Goal: Information Seeking & Learning: Learn about a topic

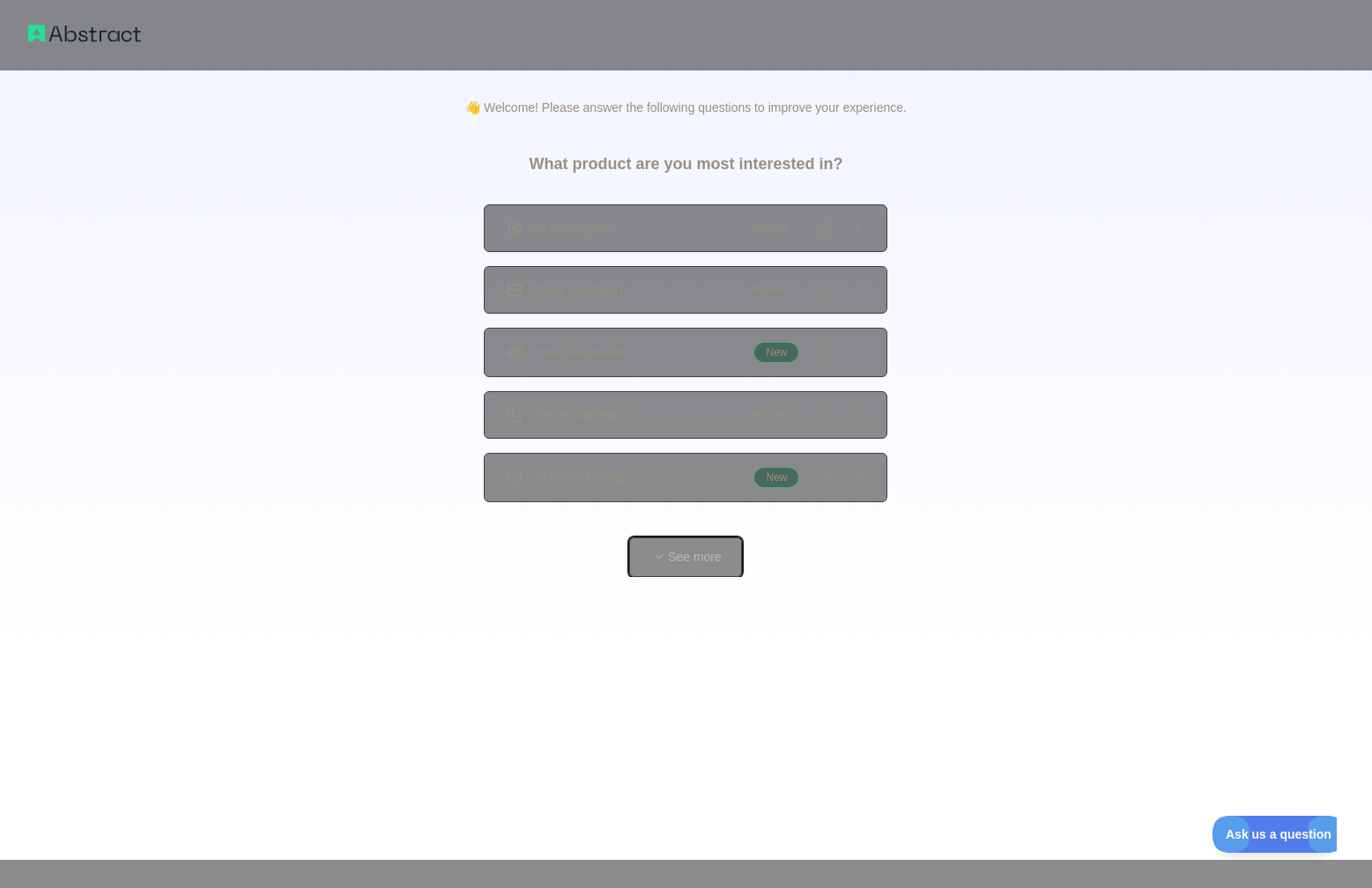
click at [674, 554] on button "See more" at bounding box center [685, 557] width 113 height 40
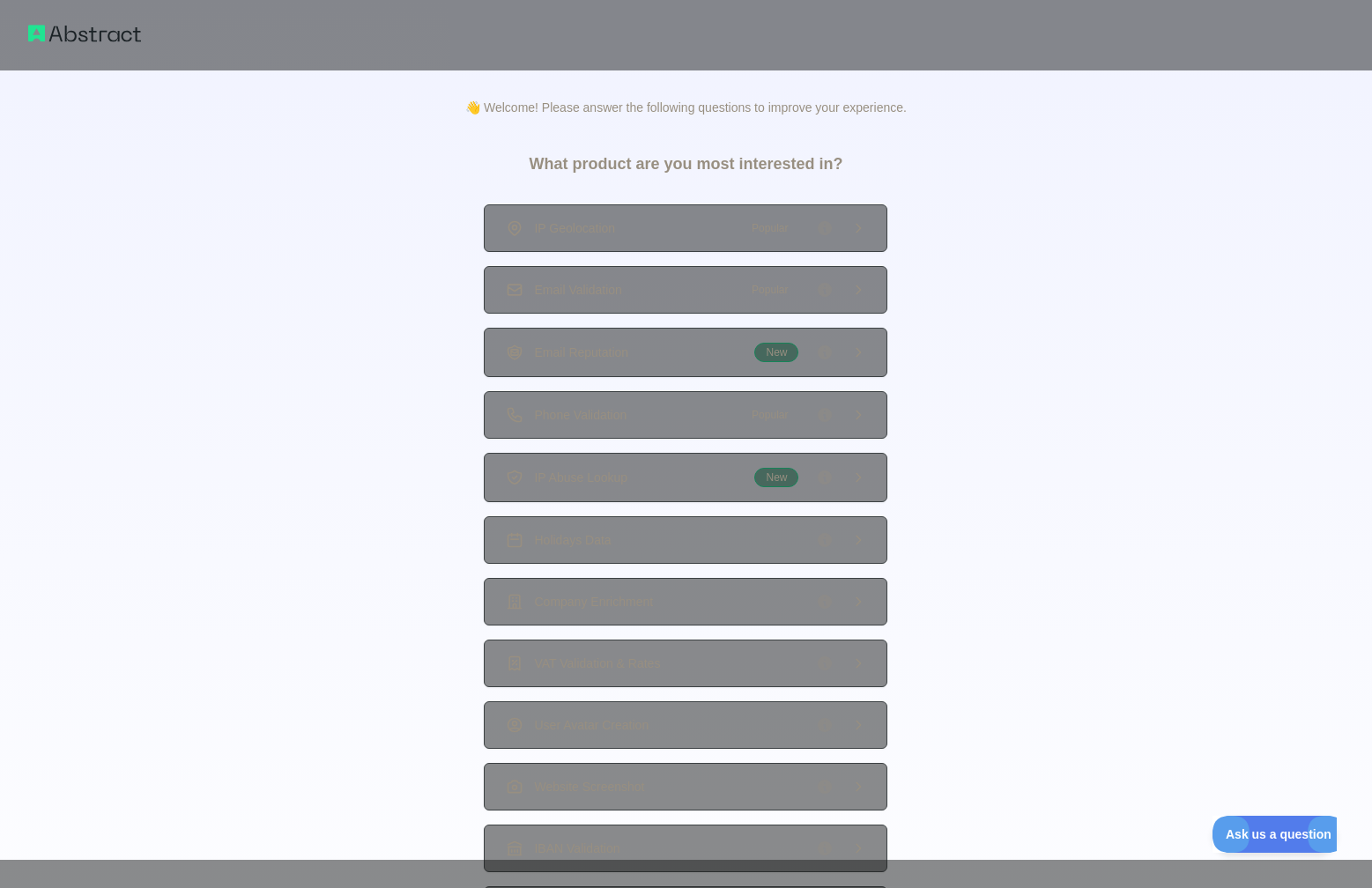
scroll to position [69, 0]
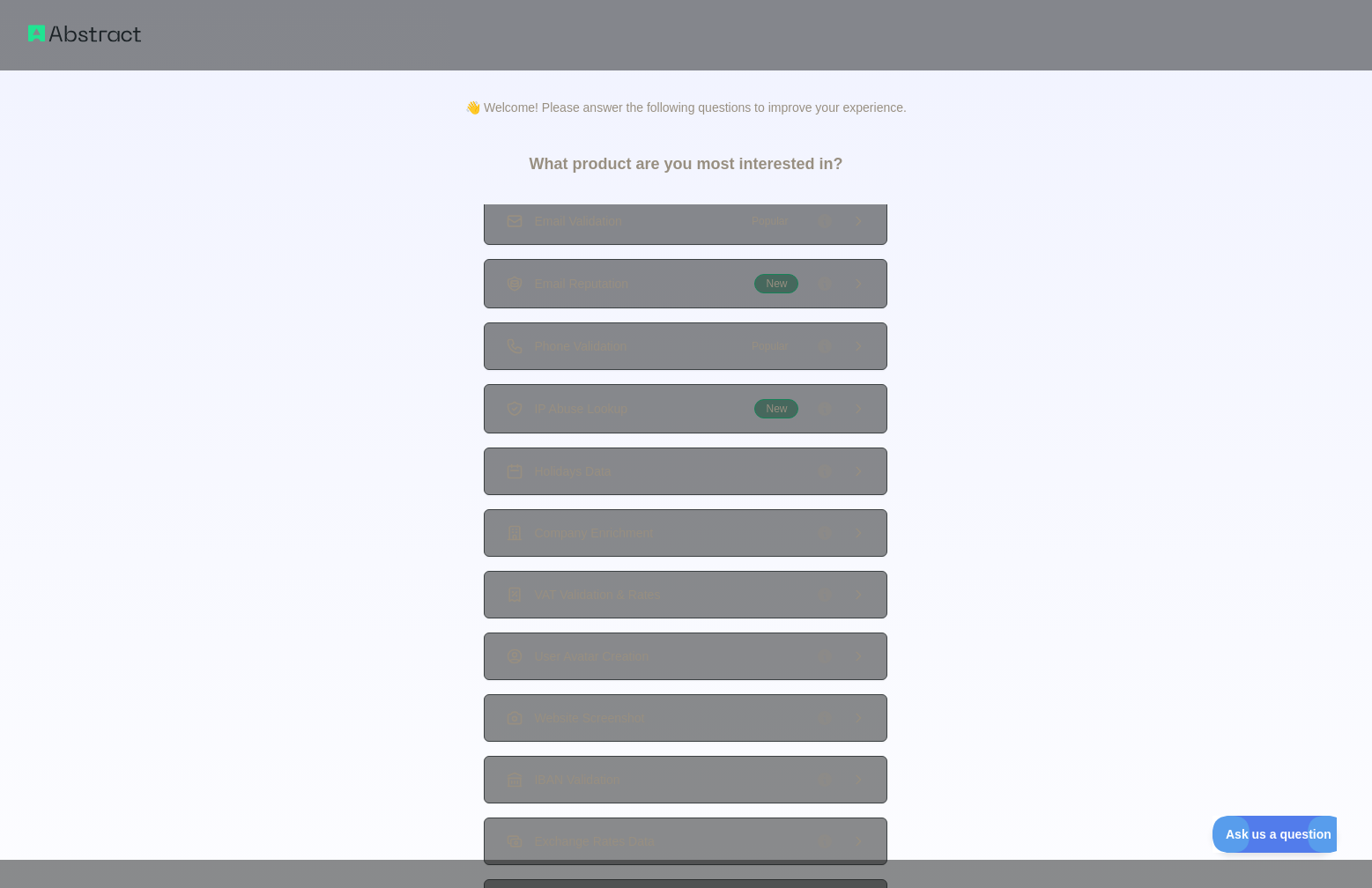
click at [571, 350] on span "Phone Validation" at bounding box center [580, 346] width 93 height 18
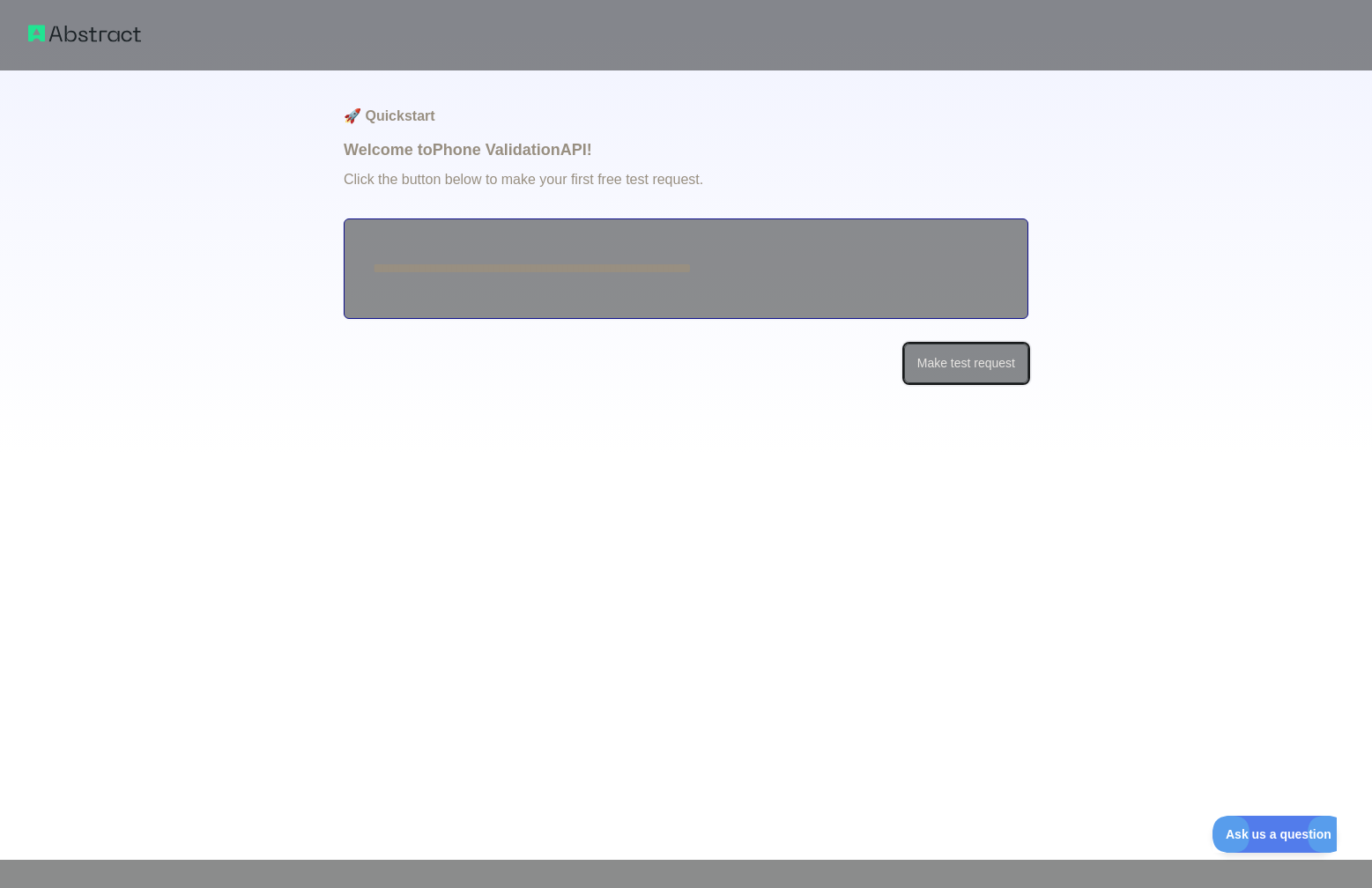
click at [949, 351] on button "Make test request" at bounding box center [965, 363] width 124 height 40
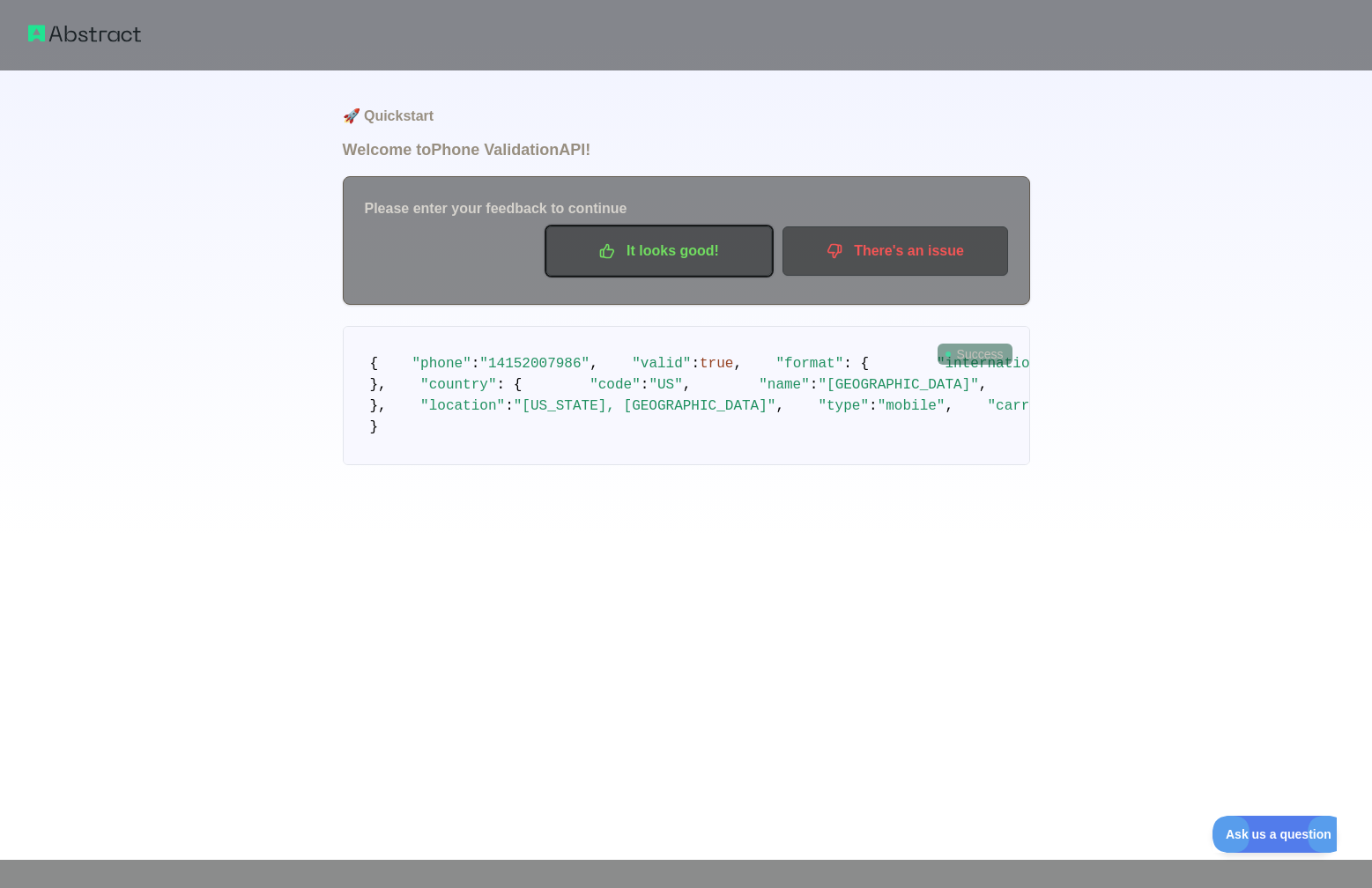
click at [658, 255] on p "It looks good!" at bounding box center [659, 252] width 199 height 30
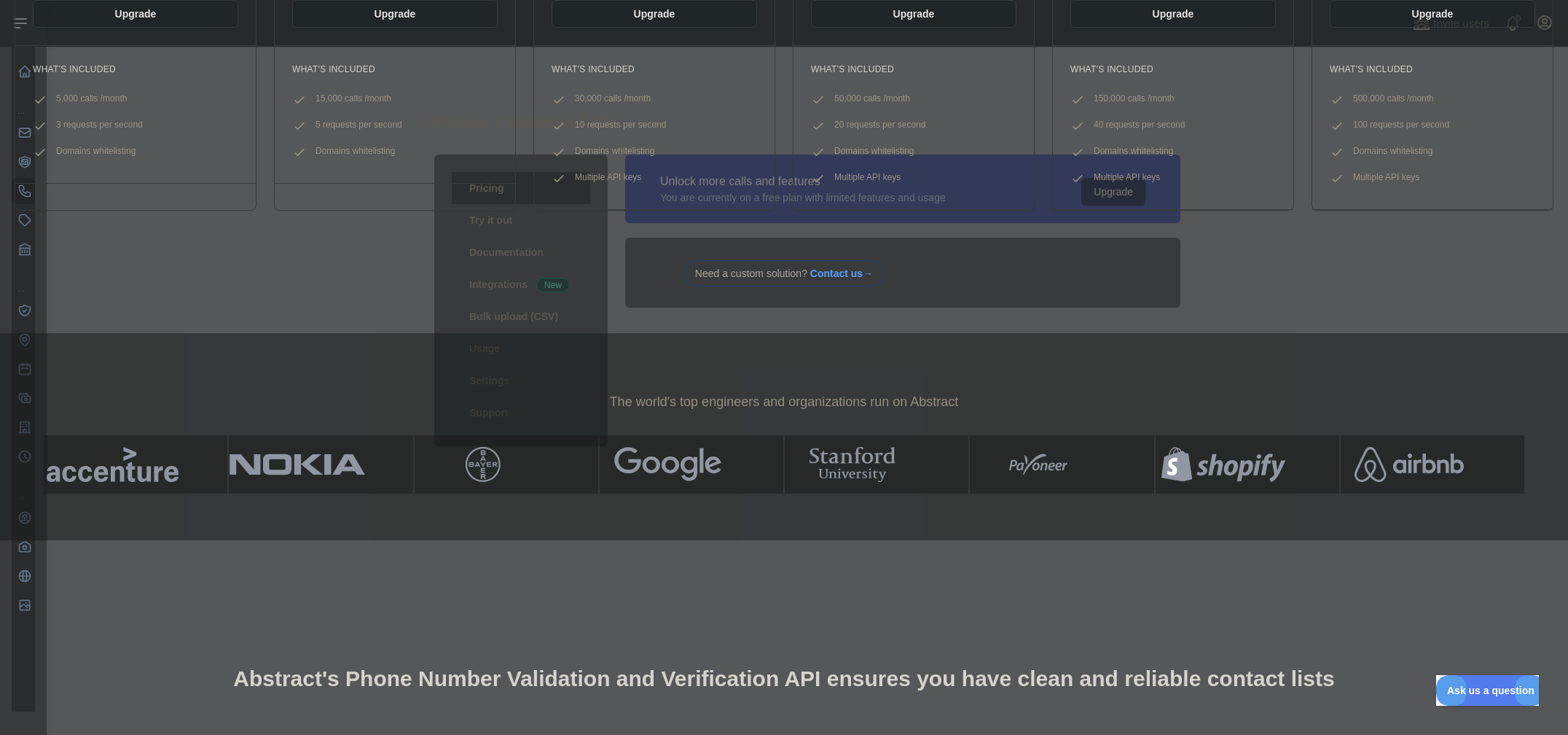
scroll to position [262, 0]
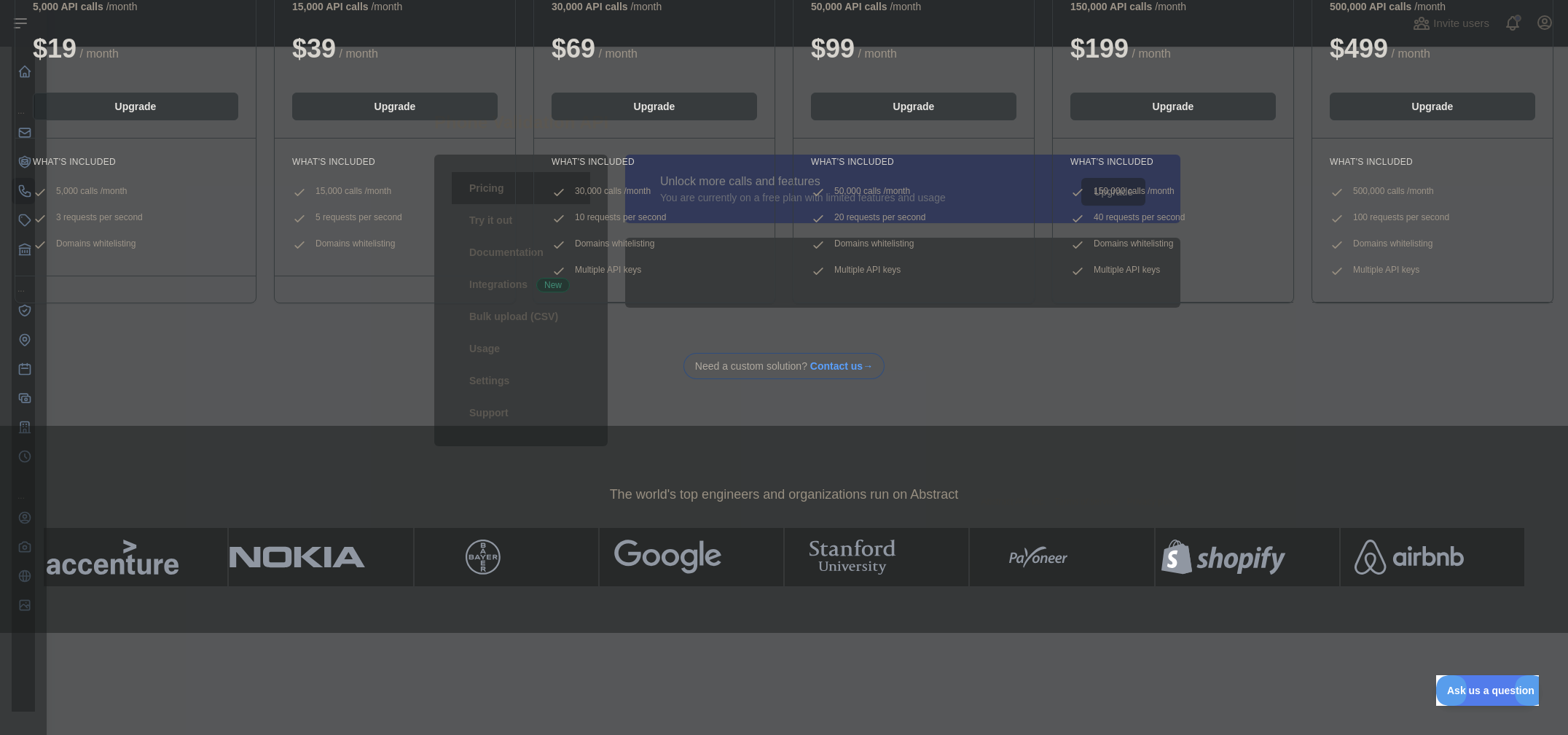
click at [486, 186] on li "15,000 calls / month" at bounding box center [394, 193] width 206 height 15
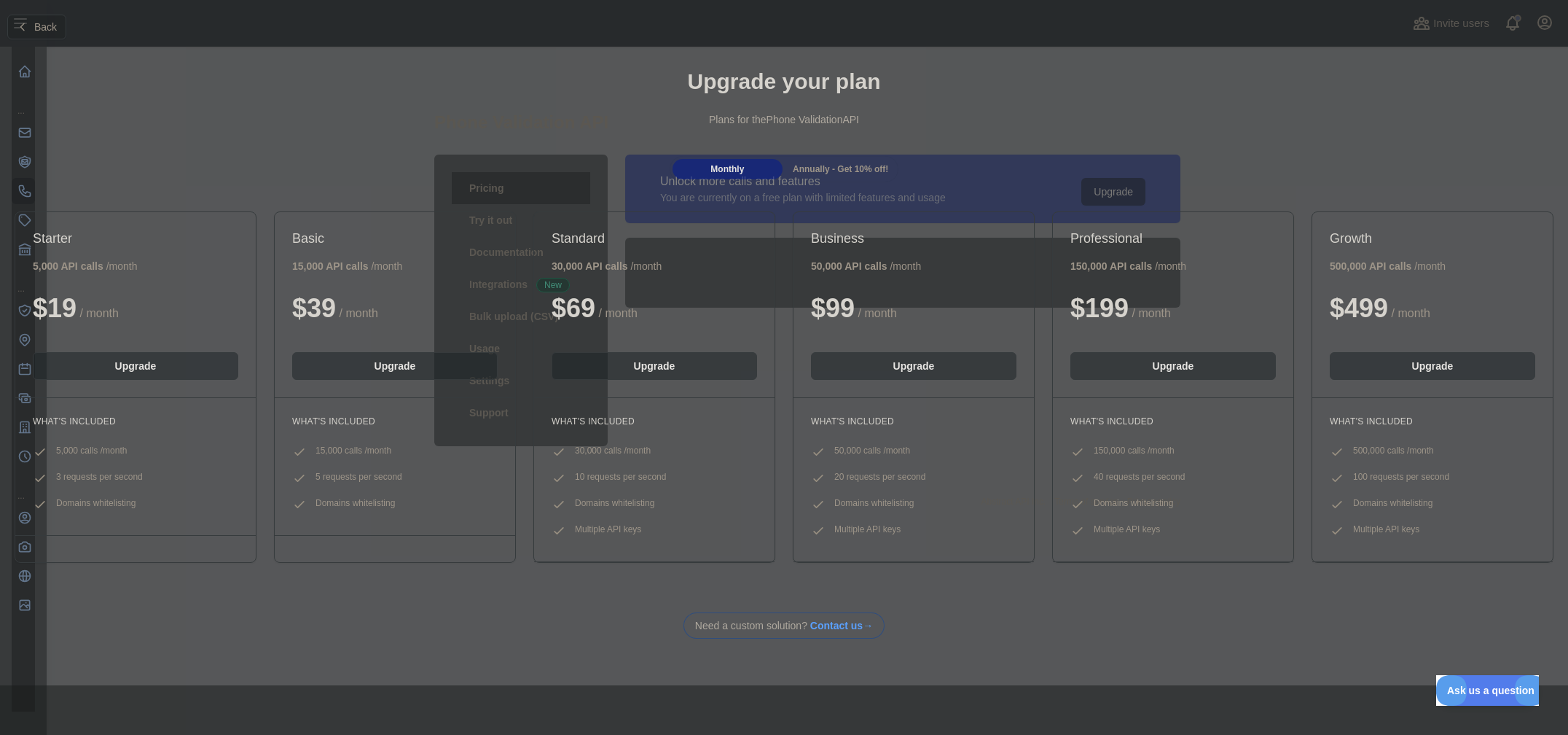
scroll to position [0, 0]
click at [725, 166] on div "Monthly" at bounding box center [727, 172] width 110 height 20
click at [722, 176] on span "Monthly" at bounding box center [727, 171] width 34 height 10
click at [20, 128] on div "Plans for the Phone Validation API" at bounding box center [784, 122] width 1545 height 15
click at [8, 135] on div "Upgrade your plan Plans for the Phone Validation API" at bounding box center [784, 106] width 1568 height 105
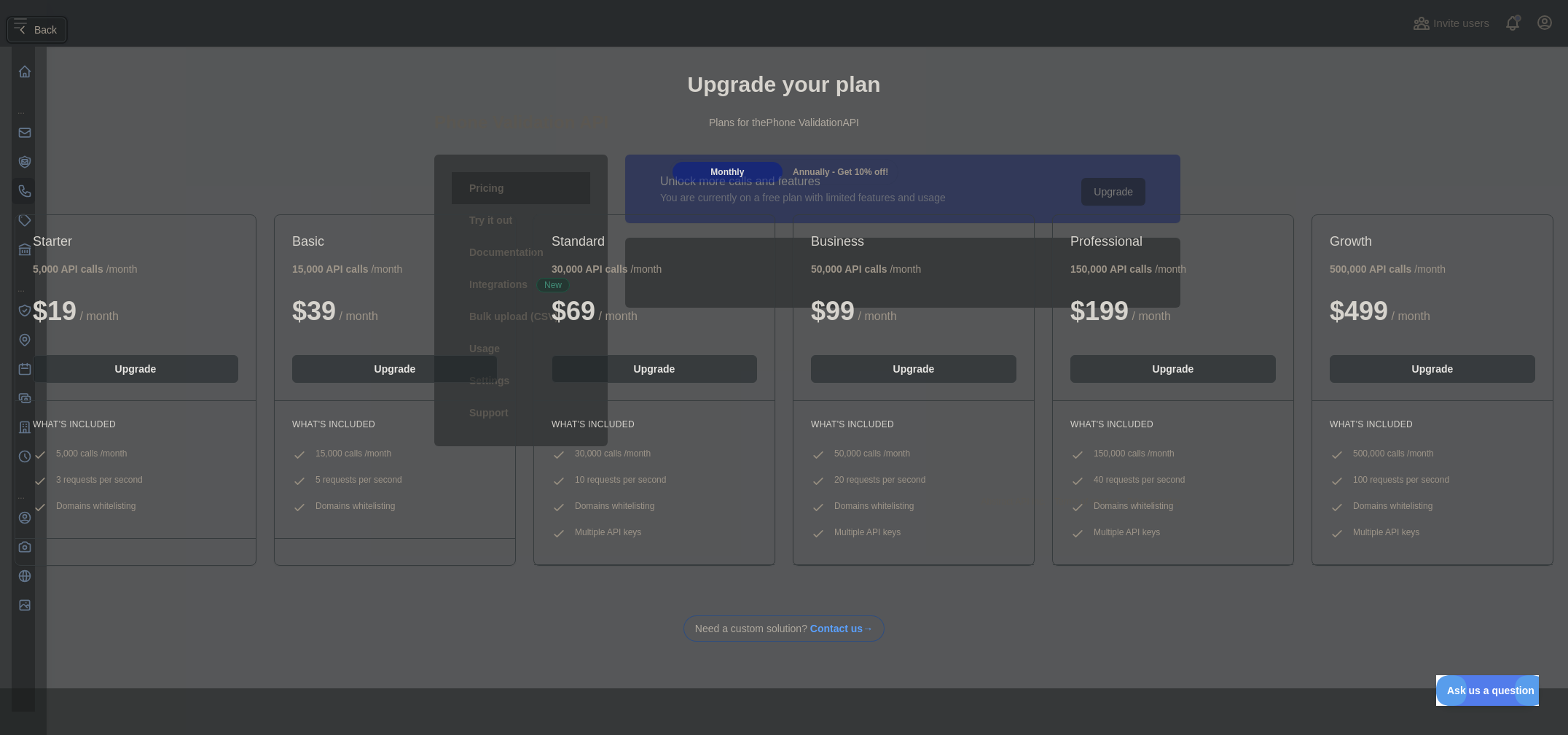
click at [38, 27] on span "Back" at bounding box center [45, 30] width 23 height 12
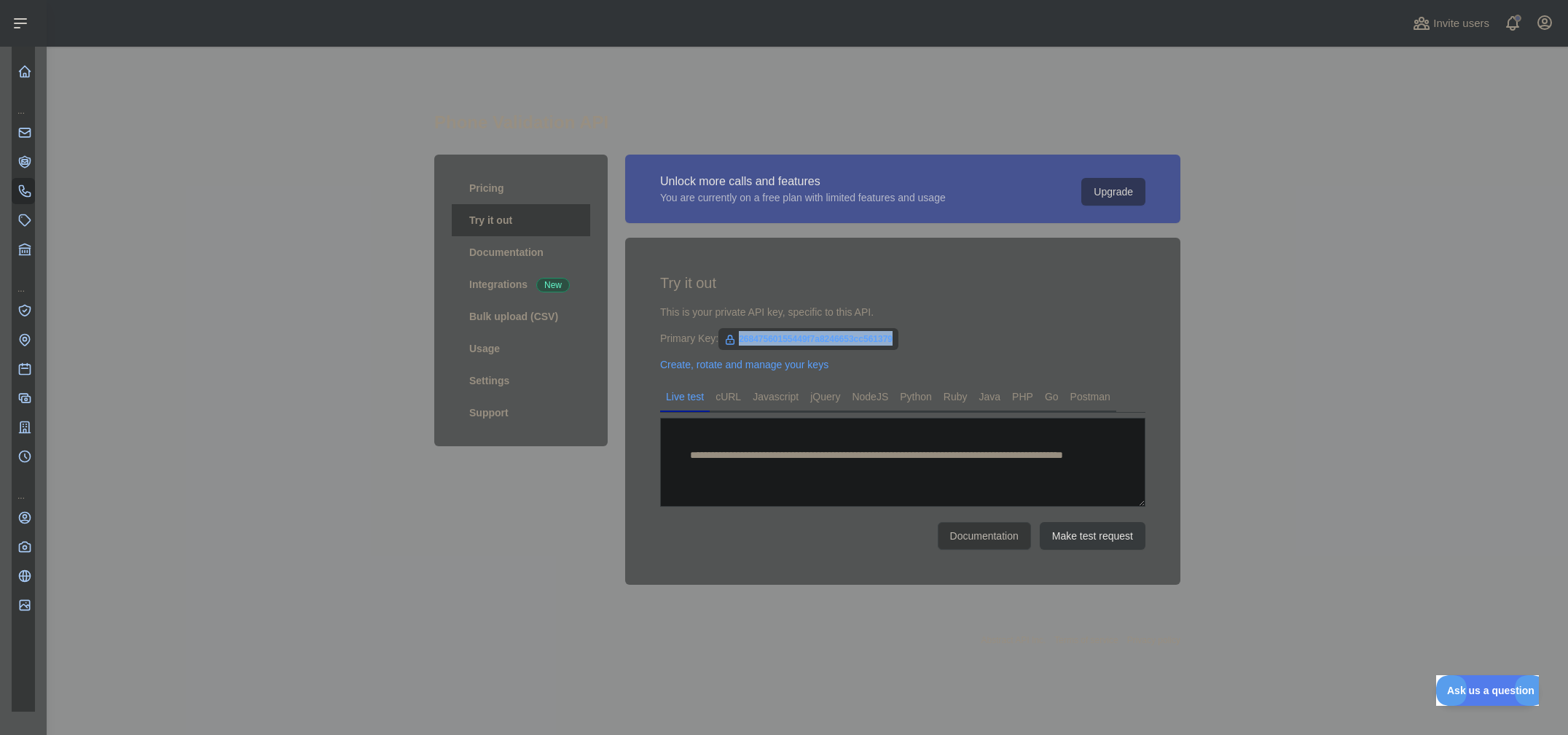
drag, startPoint x: 901, startPoint y: 338, endPoint x: 739, endPoint y: 340, distance: 162.0
click at [739, 340] on div "Primary Key: 26847560155449f7a8246653cc561379" at bounding box center [903, 338] width 485 height 15
copy span "26847560155449f7a8246653cc561379"
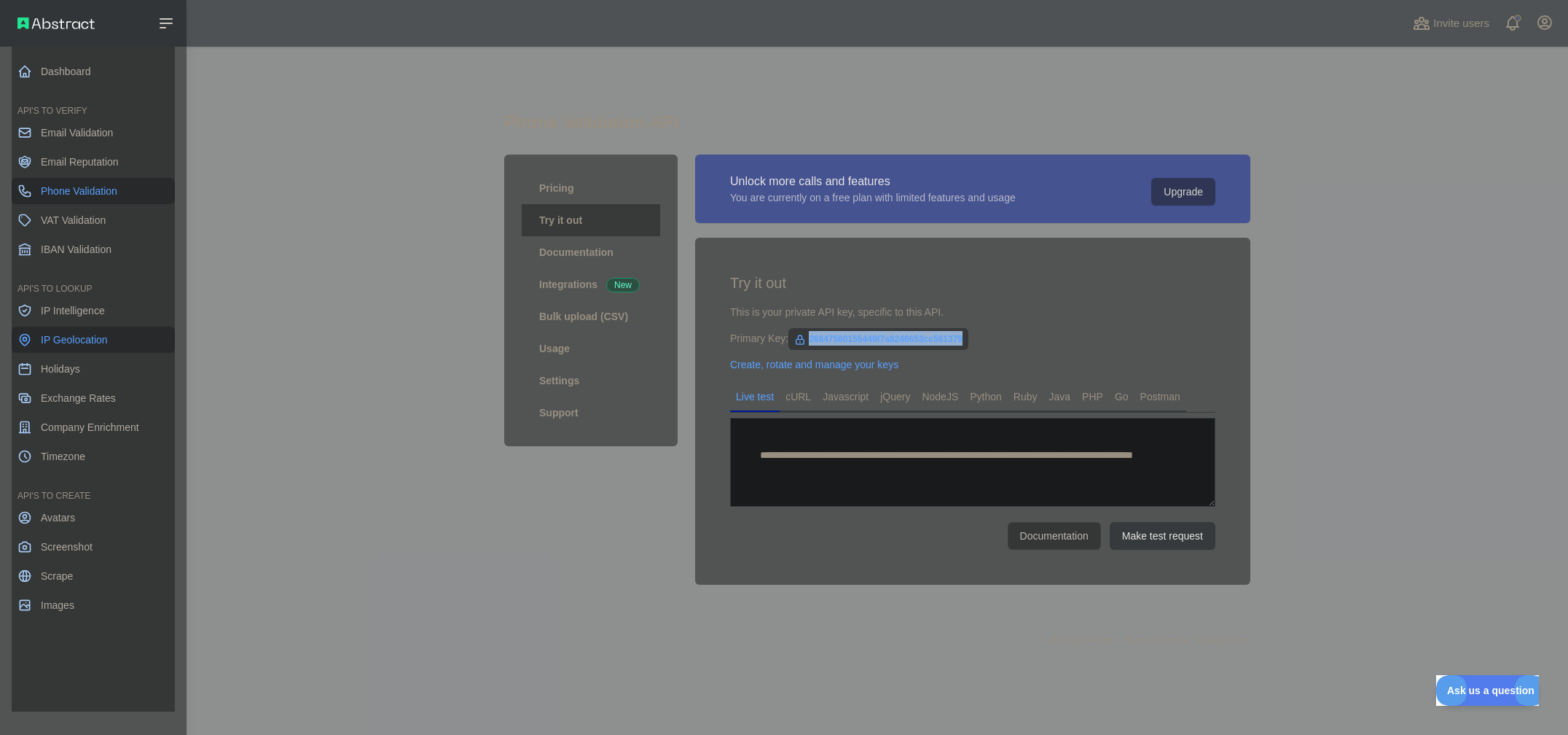
click at [59, 344] on span "IP Geolocation" at bounding box center [74, 340] width 67 height 15
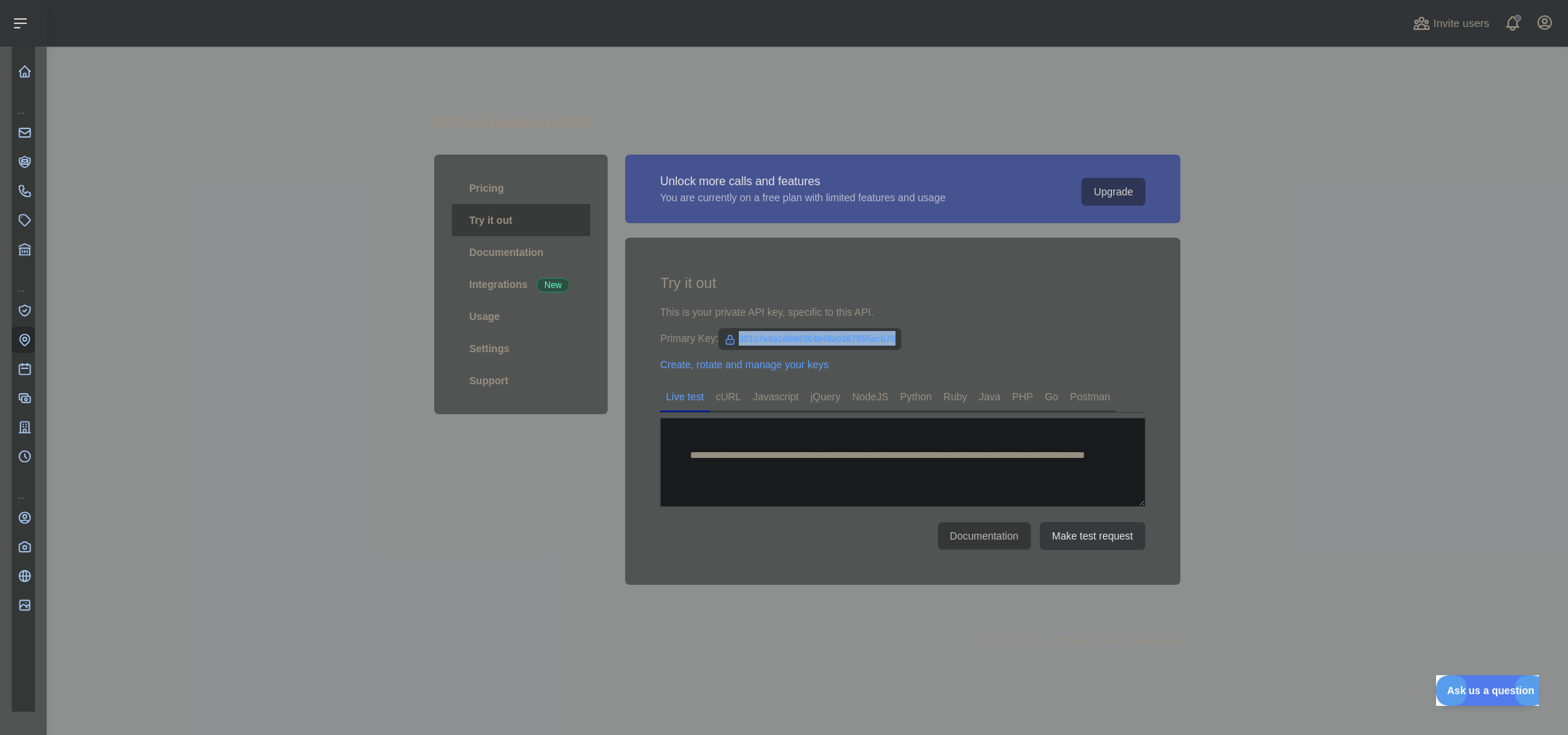
drag, startPoint x: 928, startPoint y: 341, endPoint x: 735, endPoint y: 348, distance: 193.1
click at [735, 345] on div "Primary Key: 301c7e8a2d984304949a0367855acb70" at bounding box center [903, 338] width 485 height 15
copy span "301c7e8a2d984304949a0367855acb70"
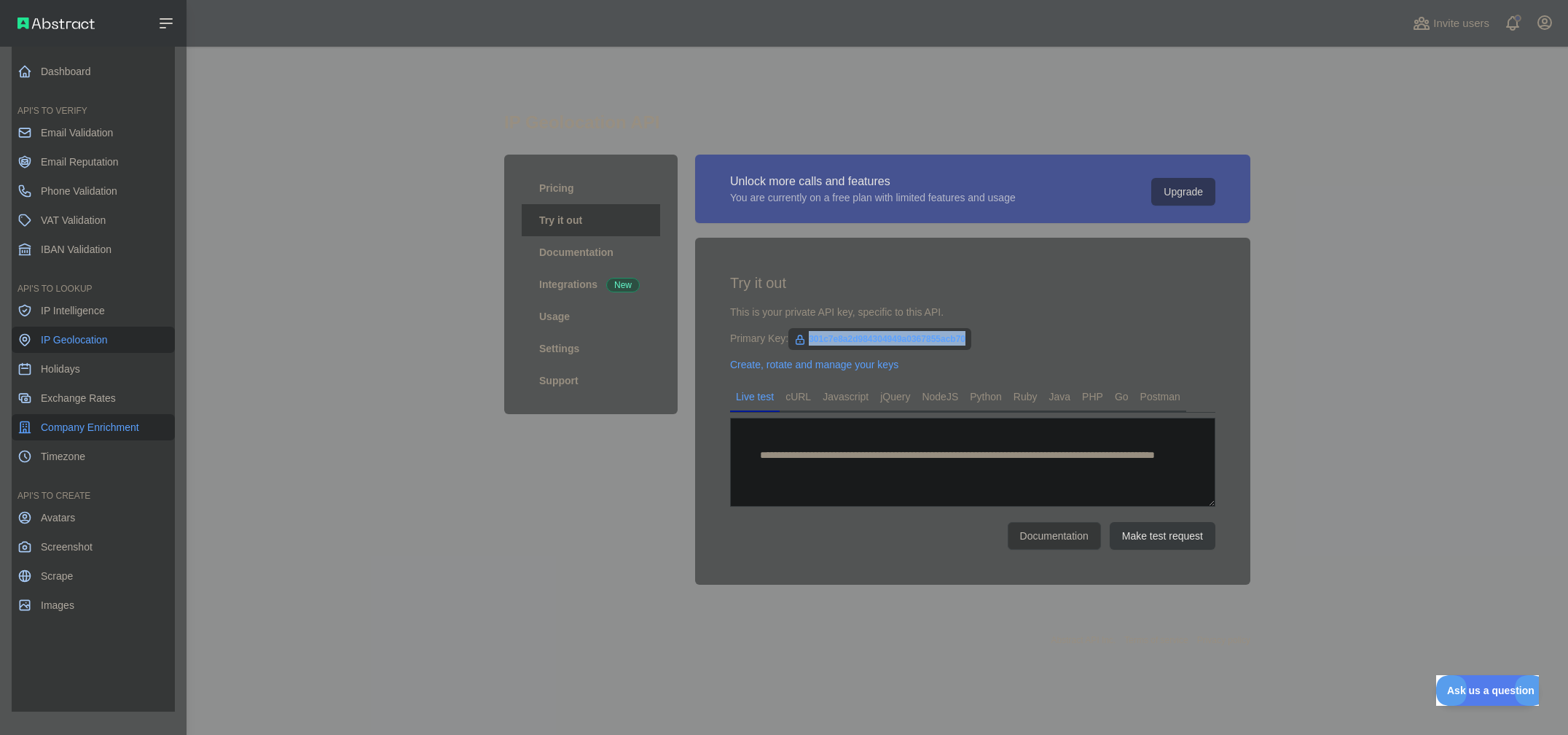
click at [52, 427] on span "Company Enrichment" at bounding box center [90, 427] width 99 height 15
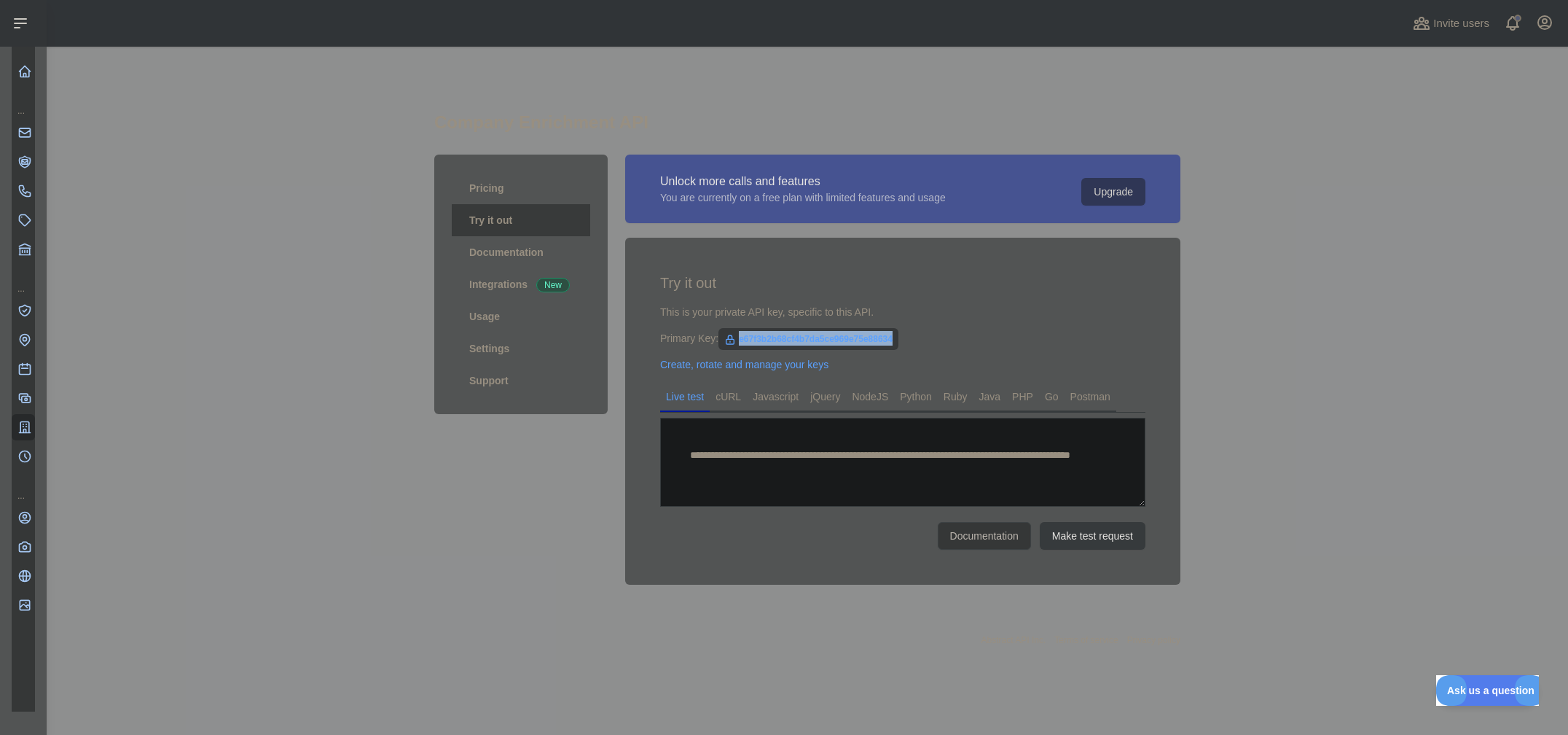
drag, startPoint x: 915, startPoint y: 339, endPoint x: 738, endPoint y: 343, distance: 177.0
click at [738, 343] on div "Primary Key: e67f3b2b68cf4b7da5ce969e75e88634" at bounding box center [903, 338] width 485 height 15
copy span "e67f3b2b68cf4b7da5ce969e75e88634"
